Goal: Ask a question: Seek information or help from site administrators or community

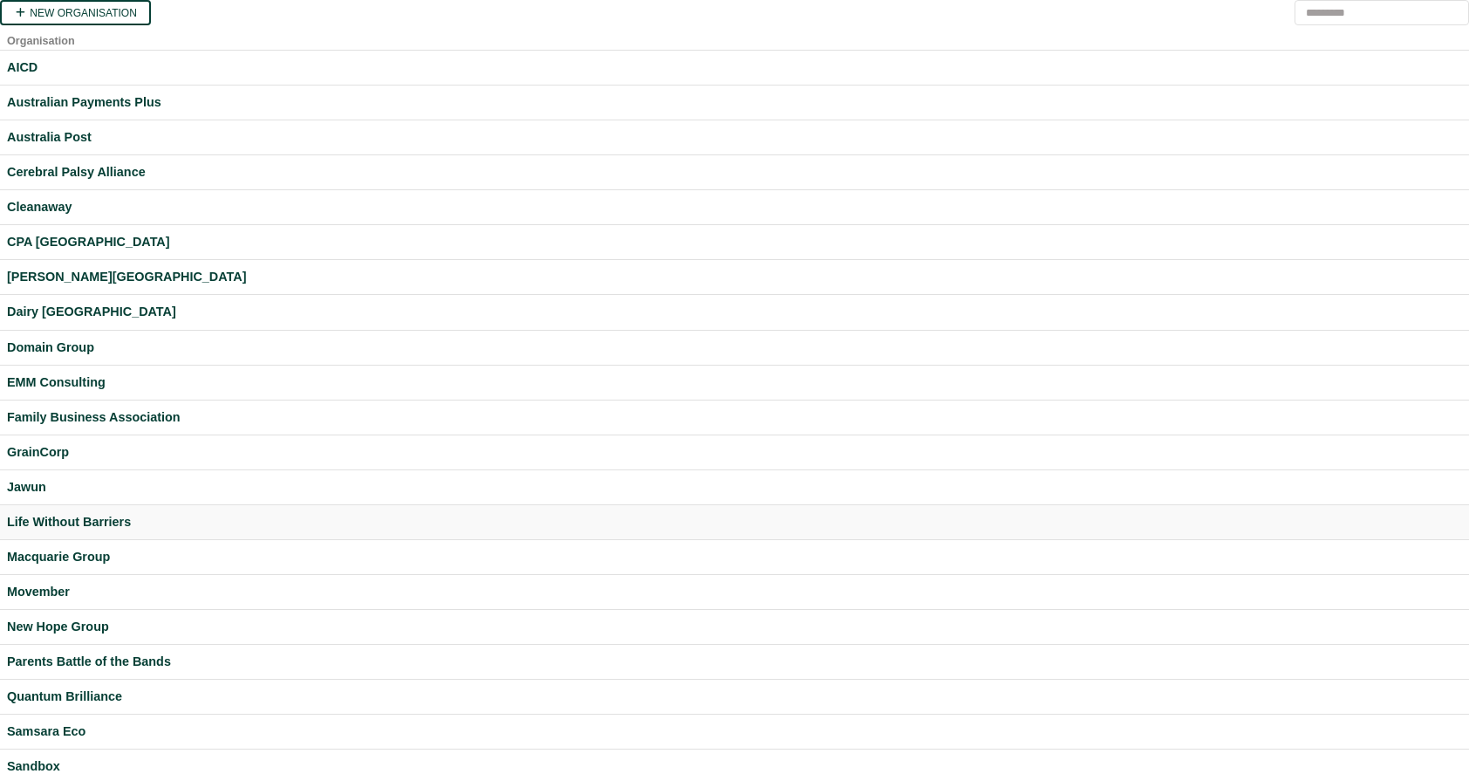
scroll to position [408, 0]
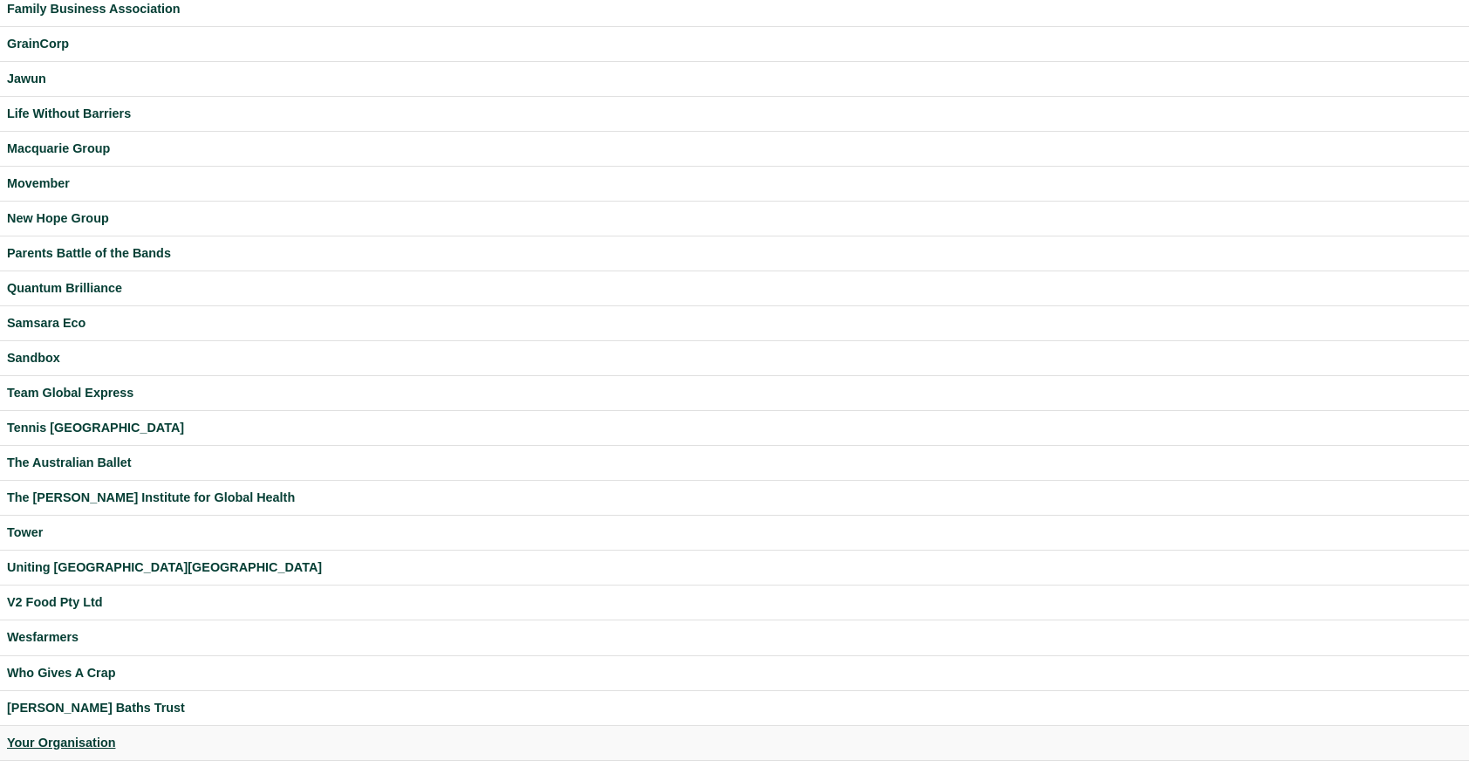
click at [72, 744] on div "Your Organisation" at bounding box center [734, 743] width 1455 height 20
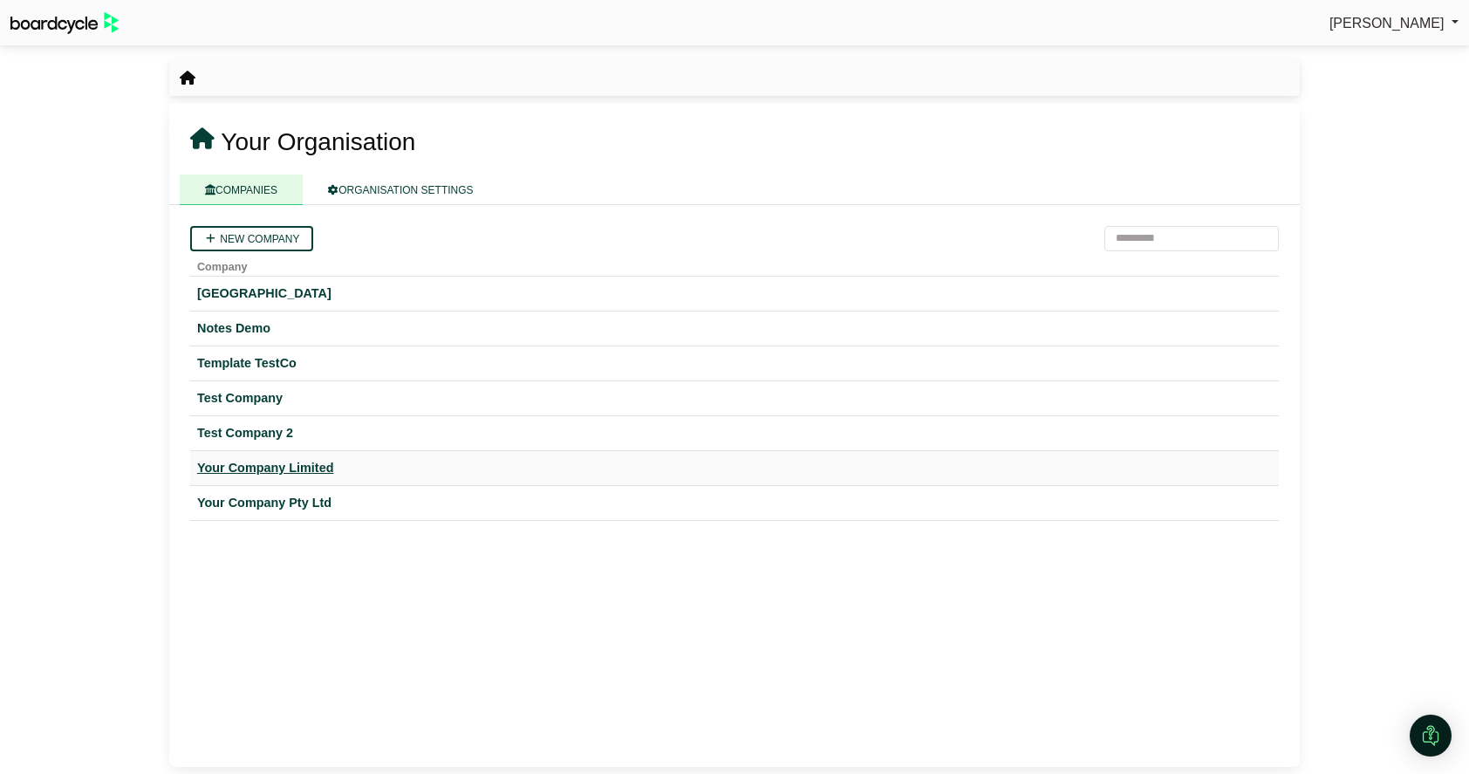
click at [305, 462] on div "Your Company Limited" at bounding box center [734, 468] width 1074 height 20
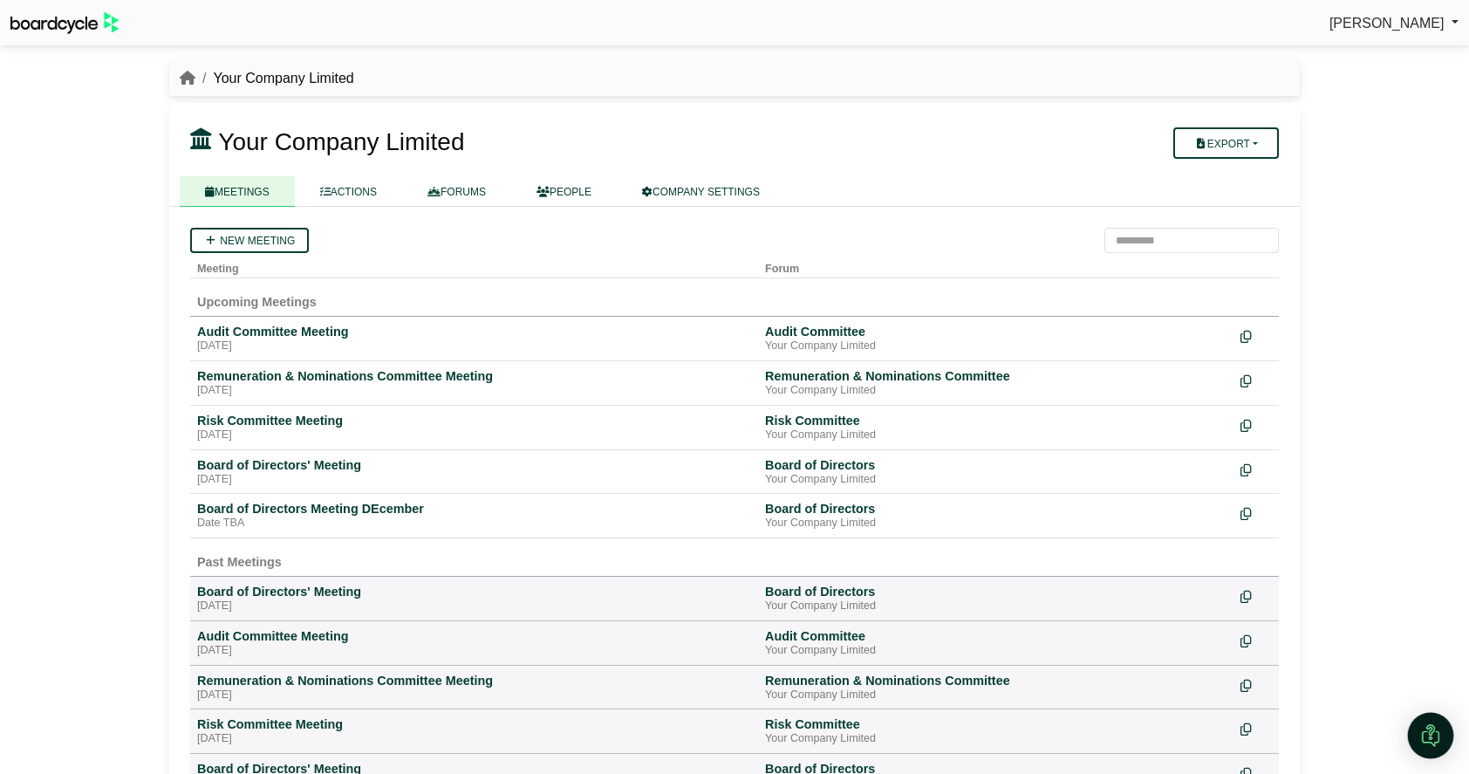
click at [1430, 723] on div "Open Intercom Messenger" at bounding box center [1431, 735] width 46 height 46
click at [1425, 725] on icon "Open Intercom Messenger" at bounding box center [1428, 733] width 29 height 29
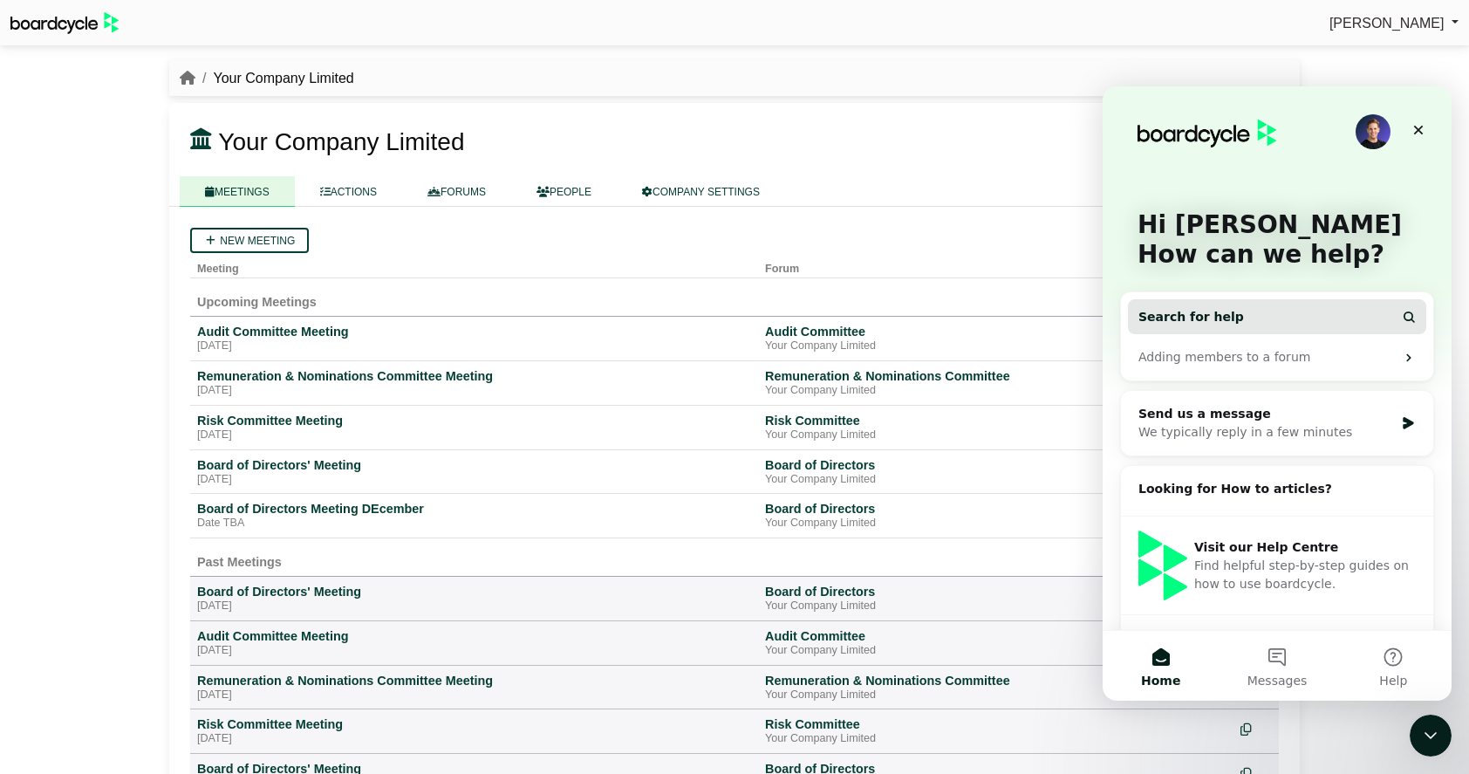
click at [1268, 319] on button "Search for help" at bounding box center [1277, 316] width 298 height 35
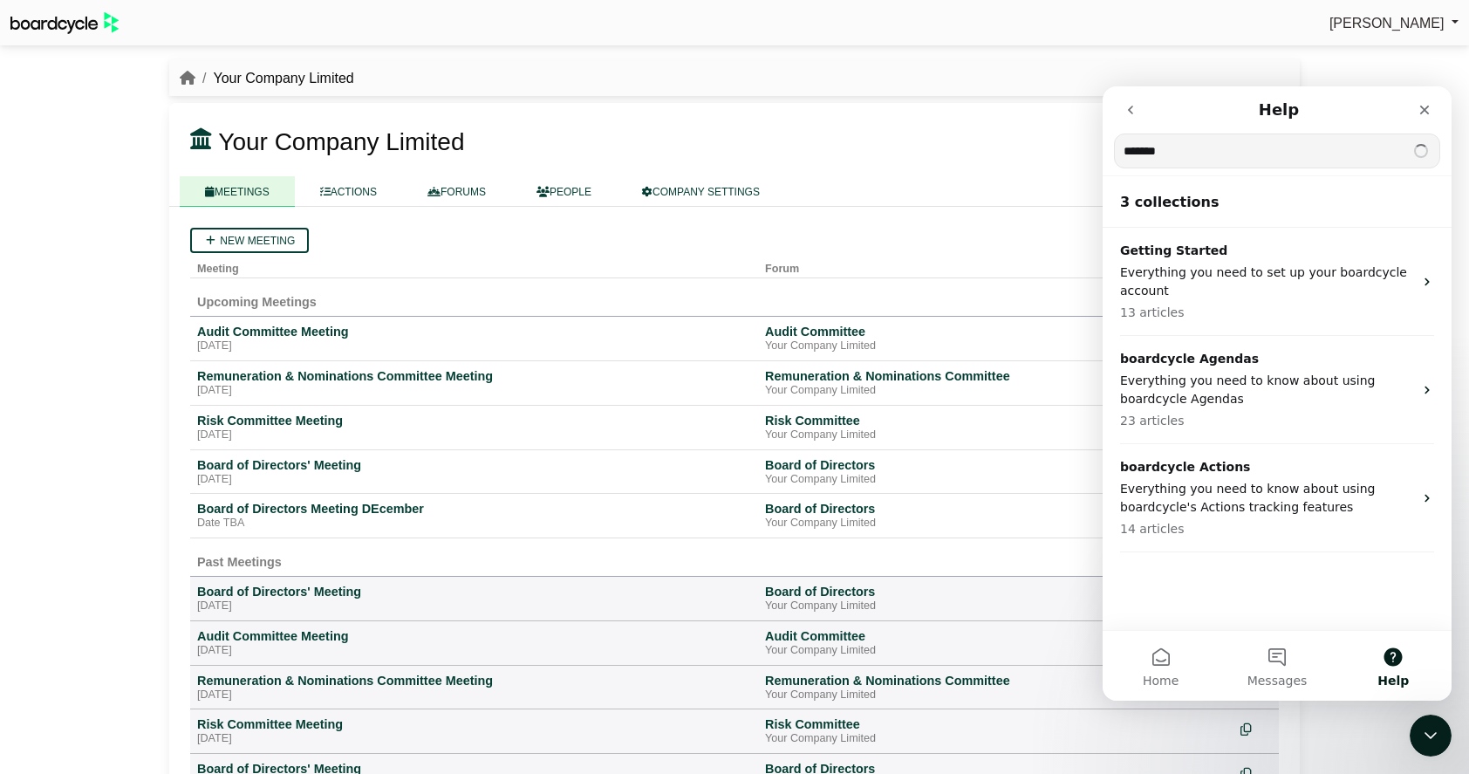
type input "*******"
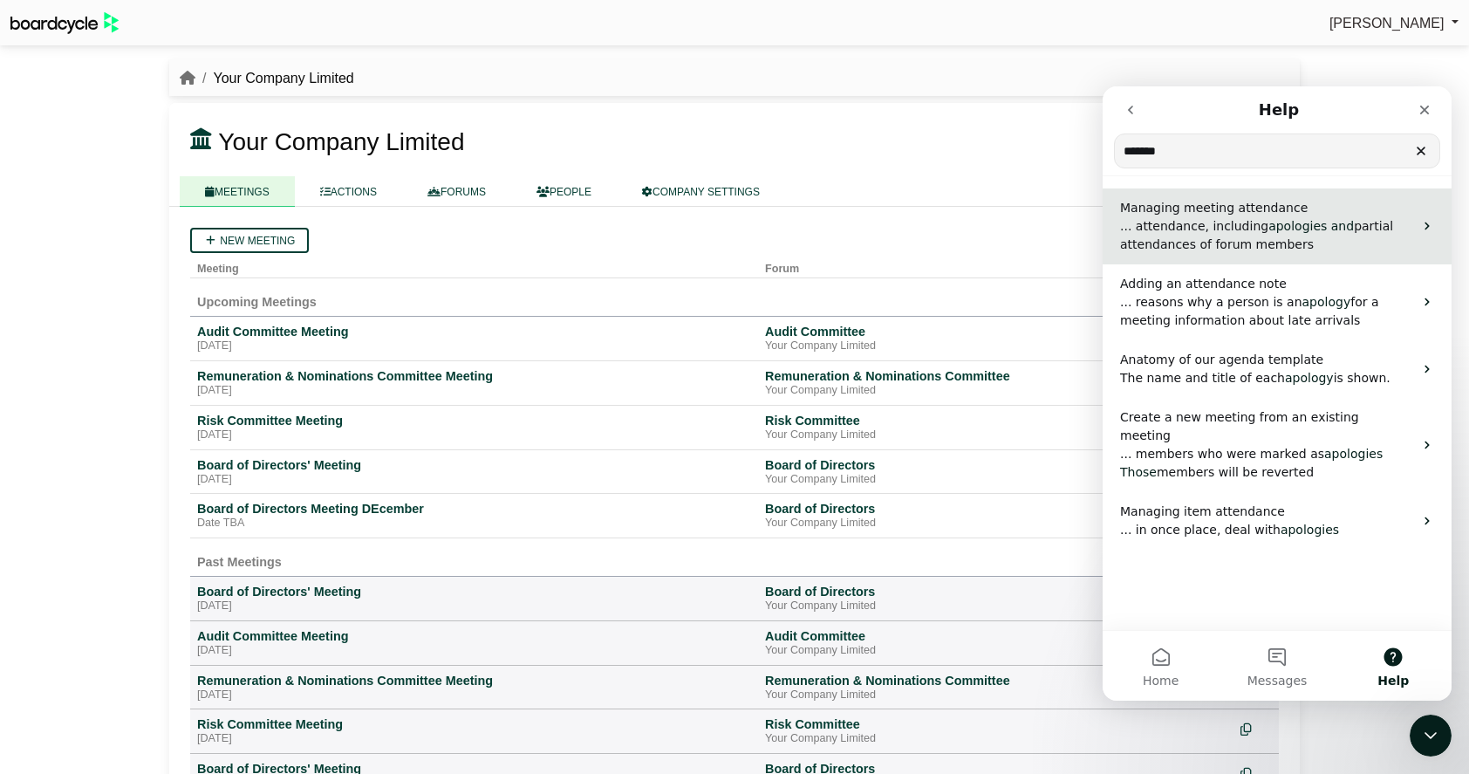
click at [1228, 228] on span "... attendance, including" at bounding box center [1194, 226] width 148 height 14
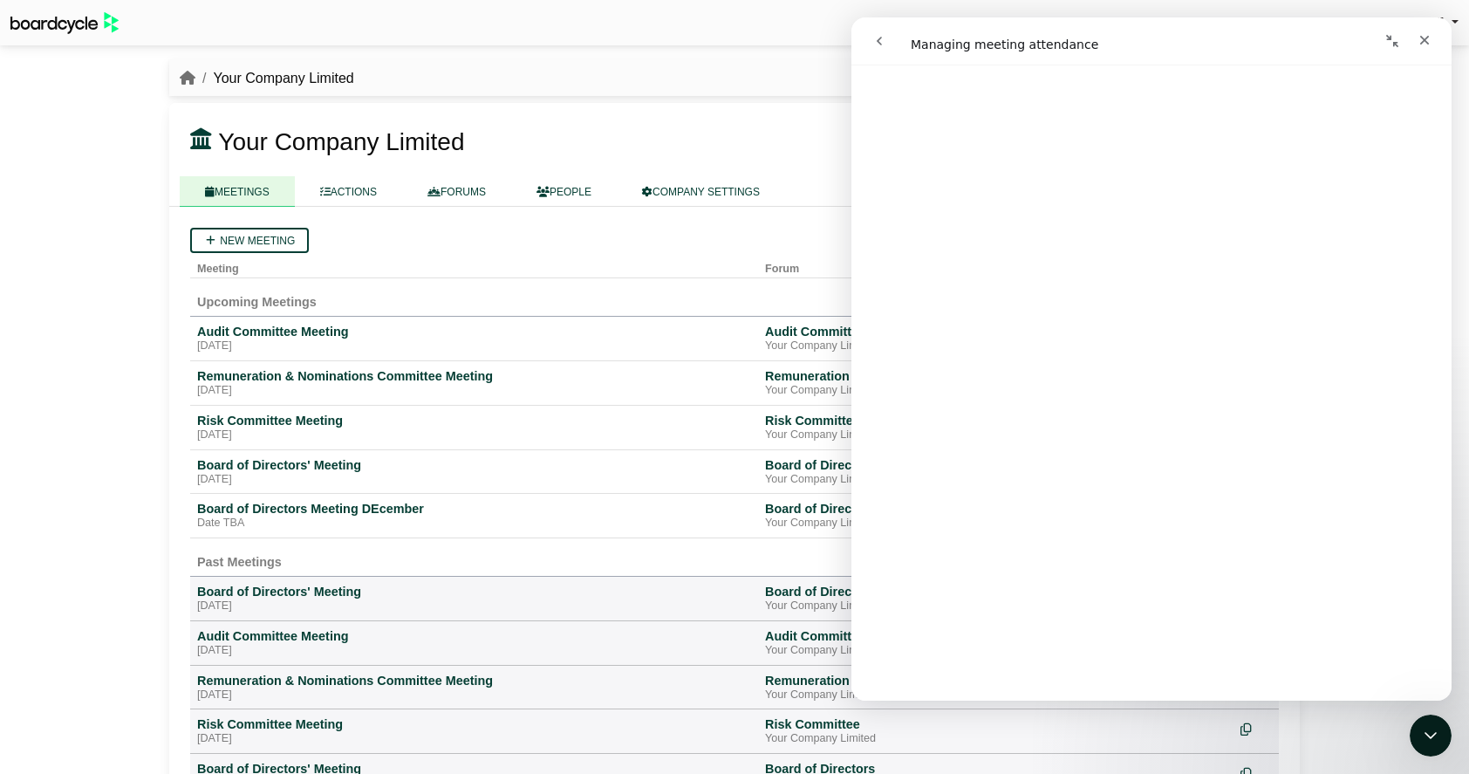
scroll to position [6115, 0]
click at [1160, 676] on link "Open in help center" at bounding box center [1151, 674] width 140 height 14
